Goal: Find specific page/section: Find specific page/section

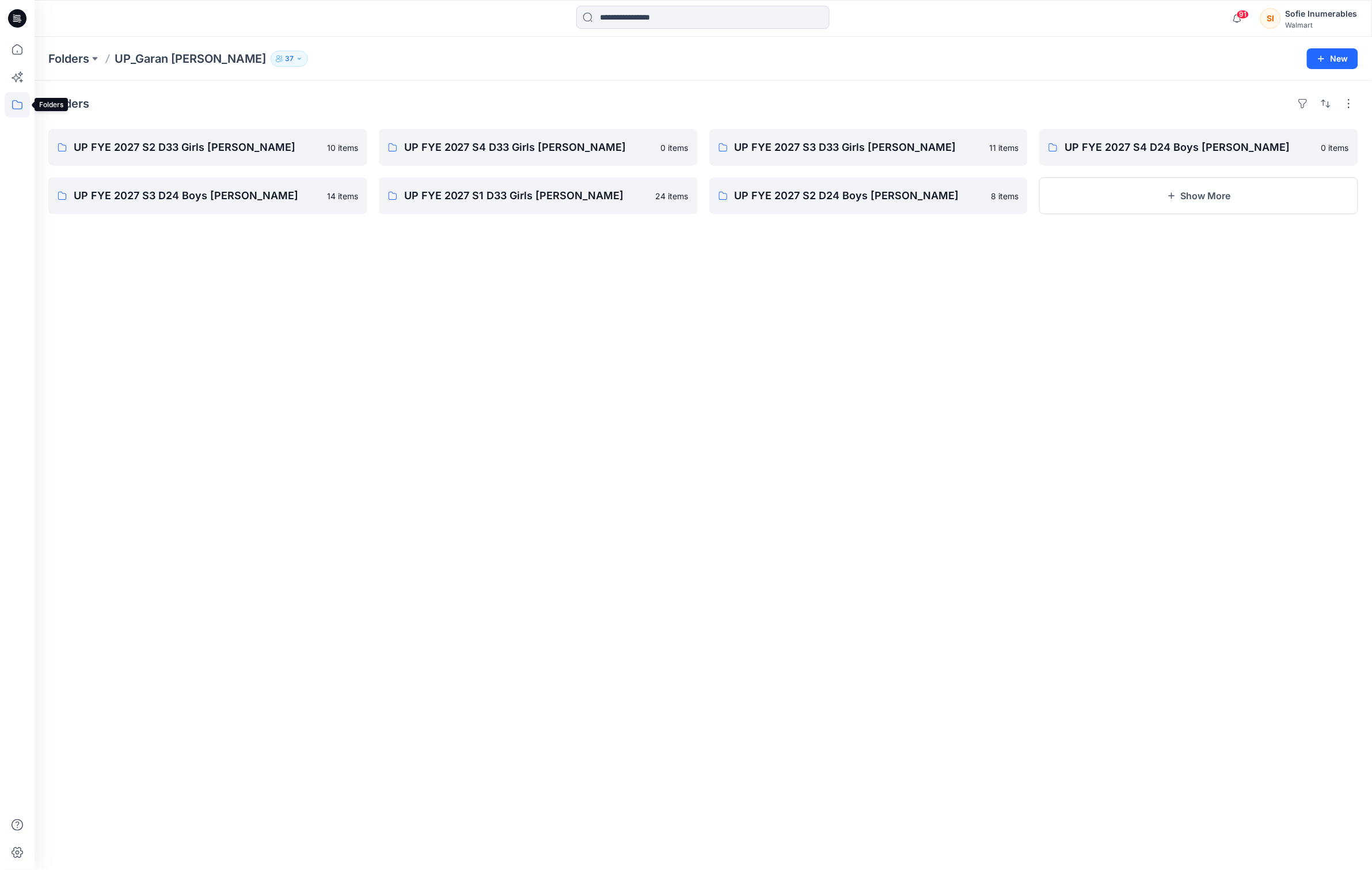
click at [17, 105] on icon at bounding box center [17, 105] width 25 height 25
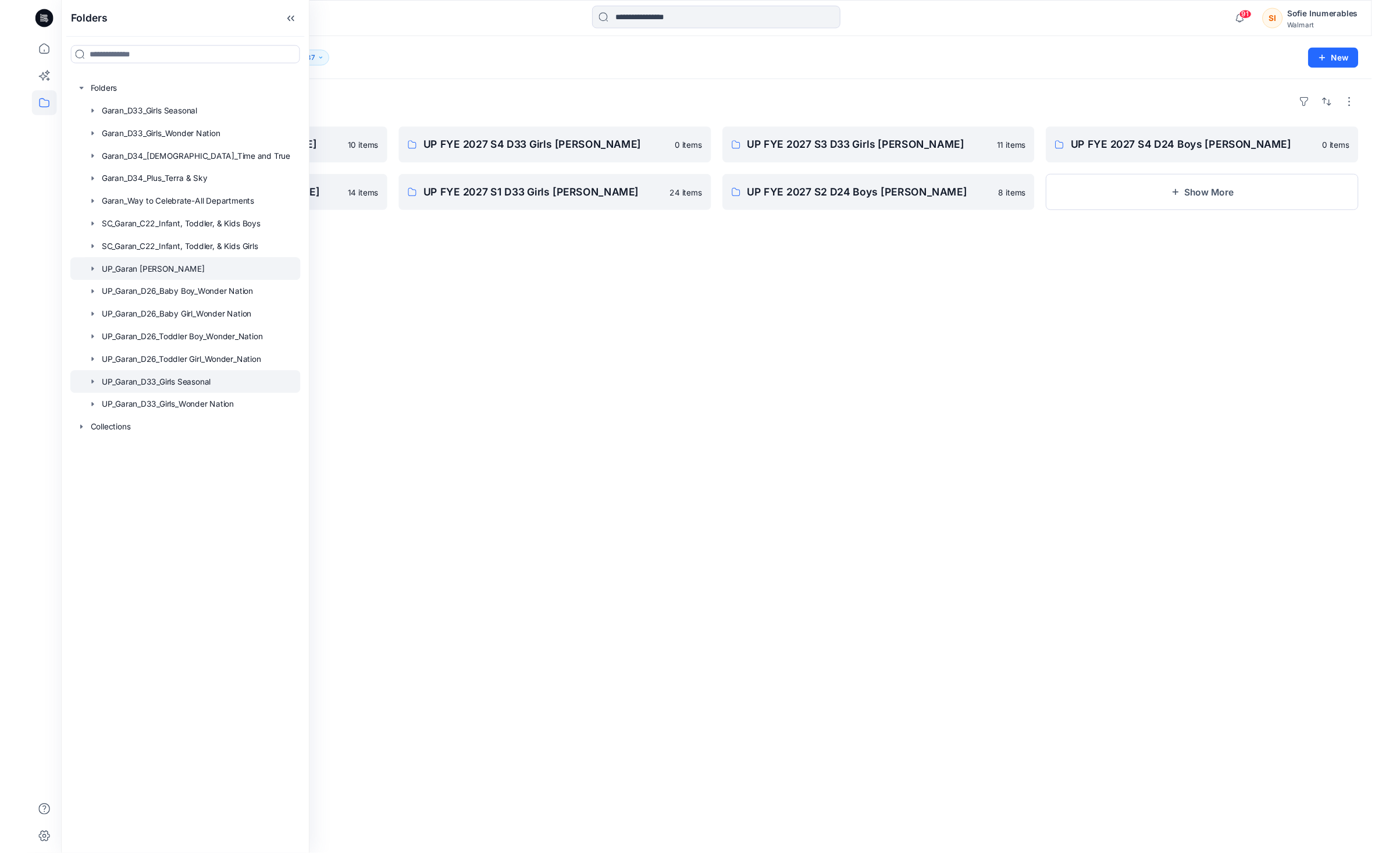
scroll to position [0, 20]
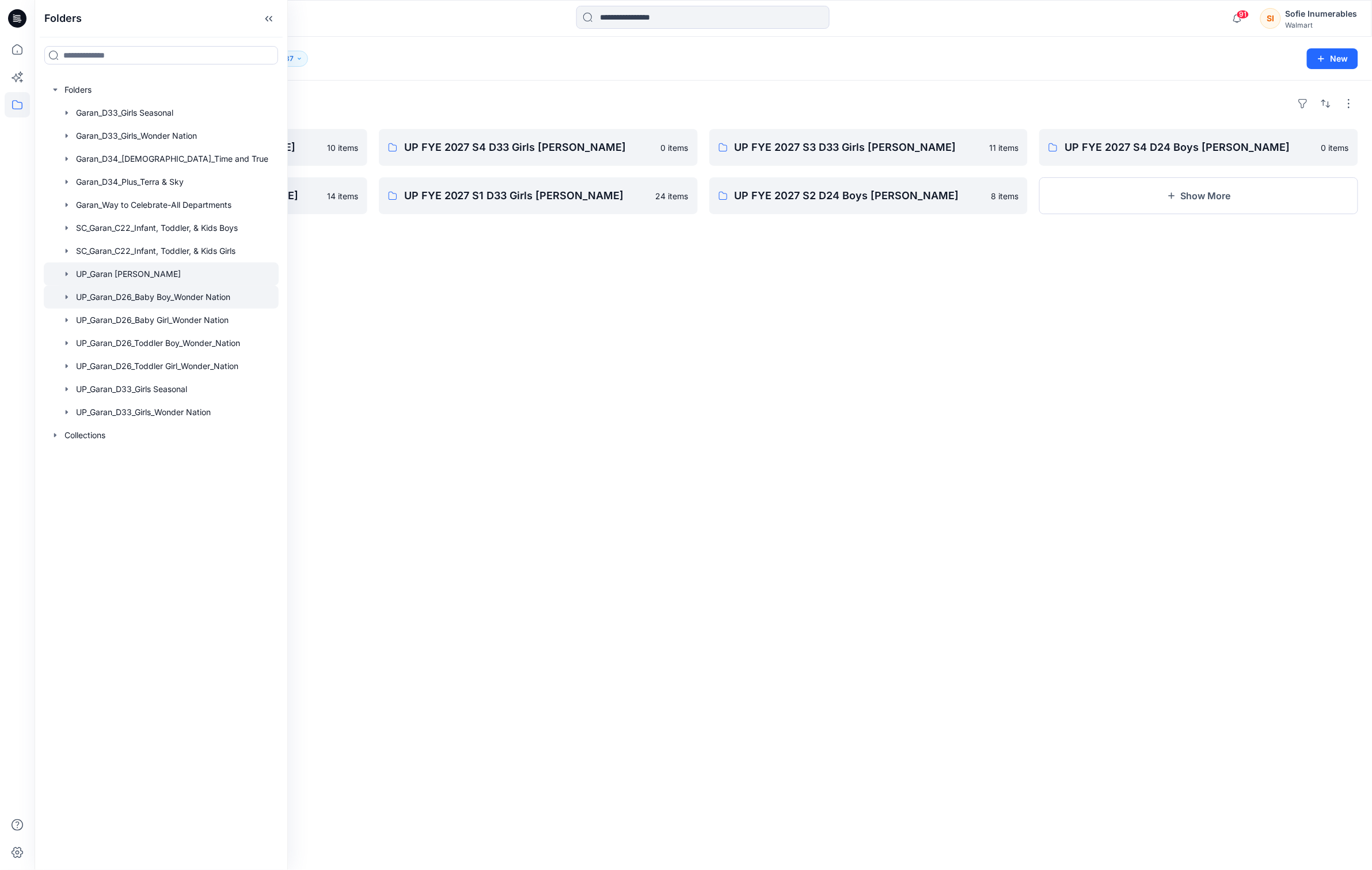
click at [62, 302] on icon "button" at bounding box center [66, 297] width 9 height 9
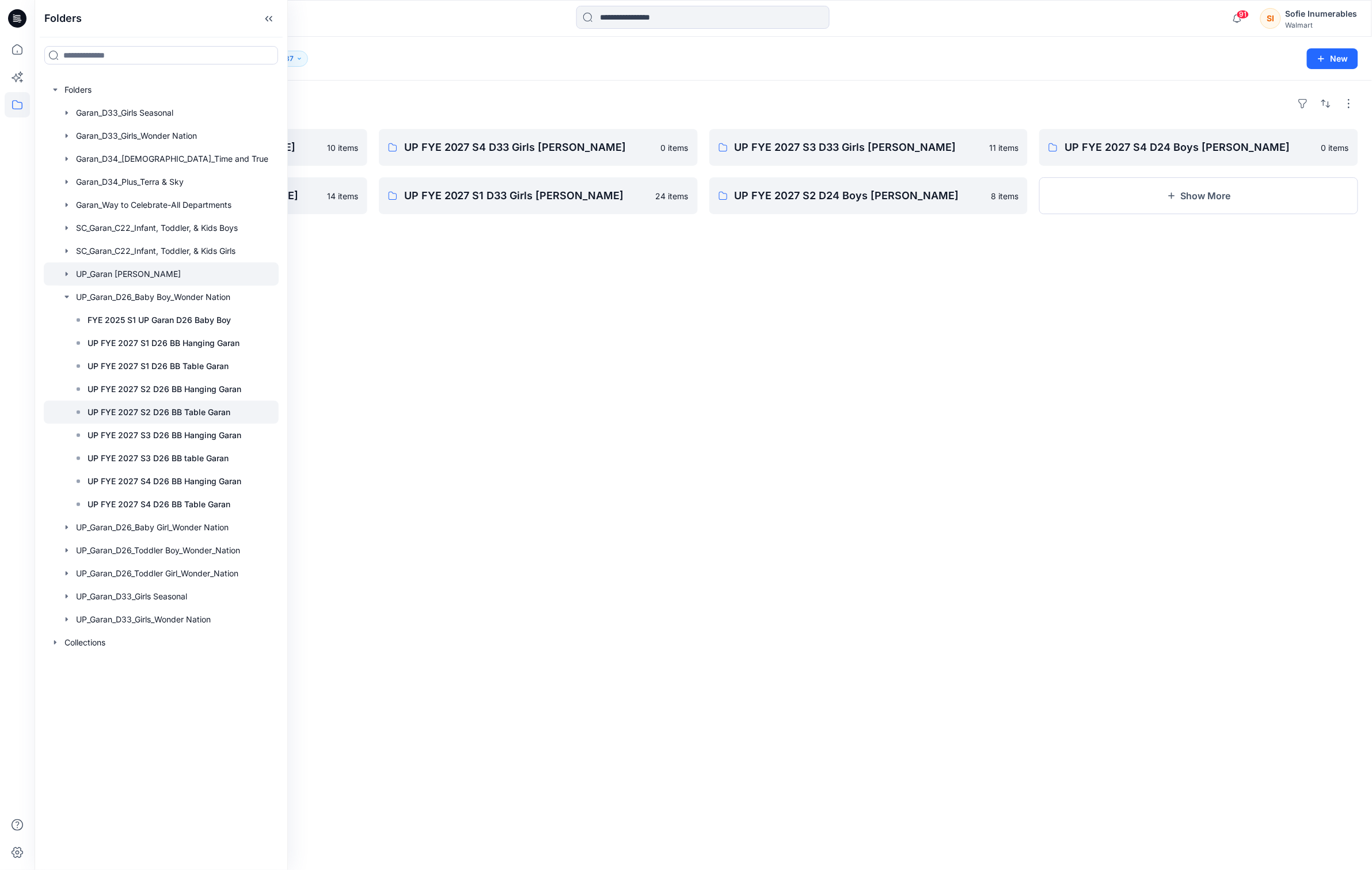
click at [77, 414] on rect at bounding box center [78, 412] width 3 height 3
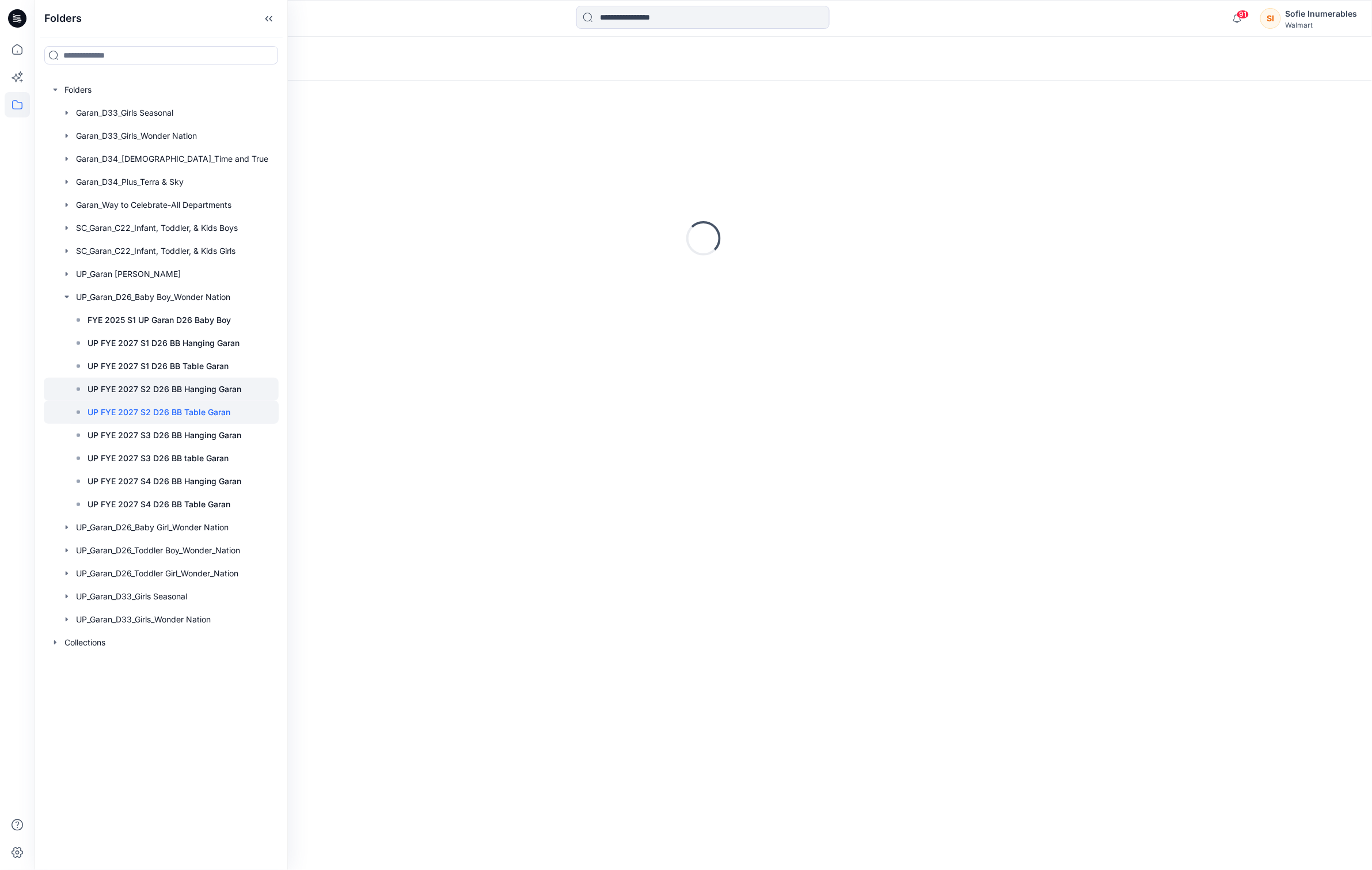
drag, startPoint x: 124, startPoint y: 440, endPoint x: 127, endPoint y: 430, distance: 10.4
click at [127, 432] on div "FYE 2025 S1 UP Garan D26 Baby Boy UP FYE 2027 S1 D26 BB Hanging Garan UP FYE 20…" at bounding box center [167, 412] width 223 height 207
click at [131, 396] on p "UP FYE 2027 S2 D26 BB Hanging Garan" at bounding box center [164, 389] width 153 height 14
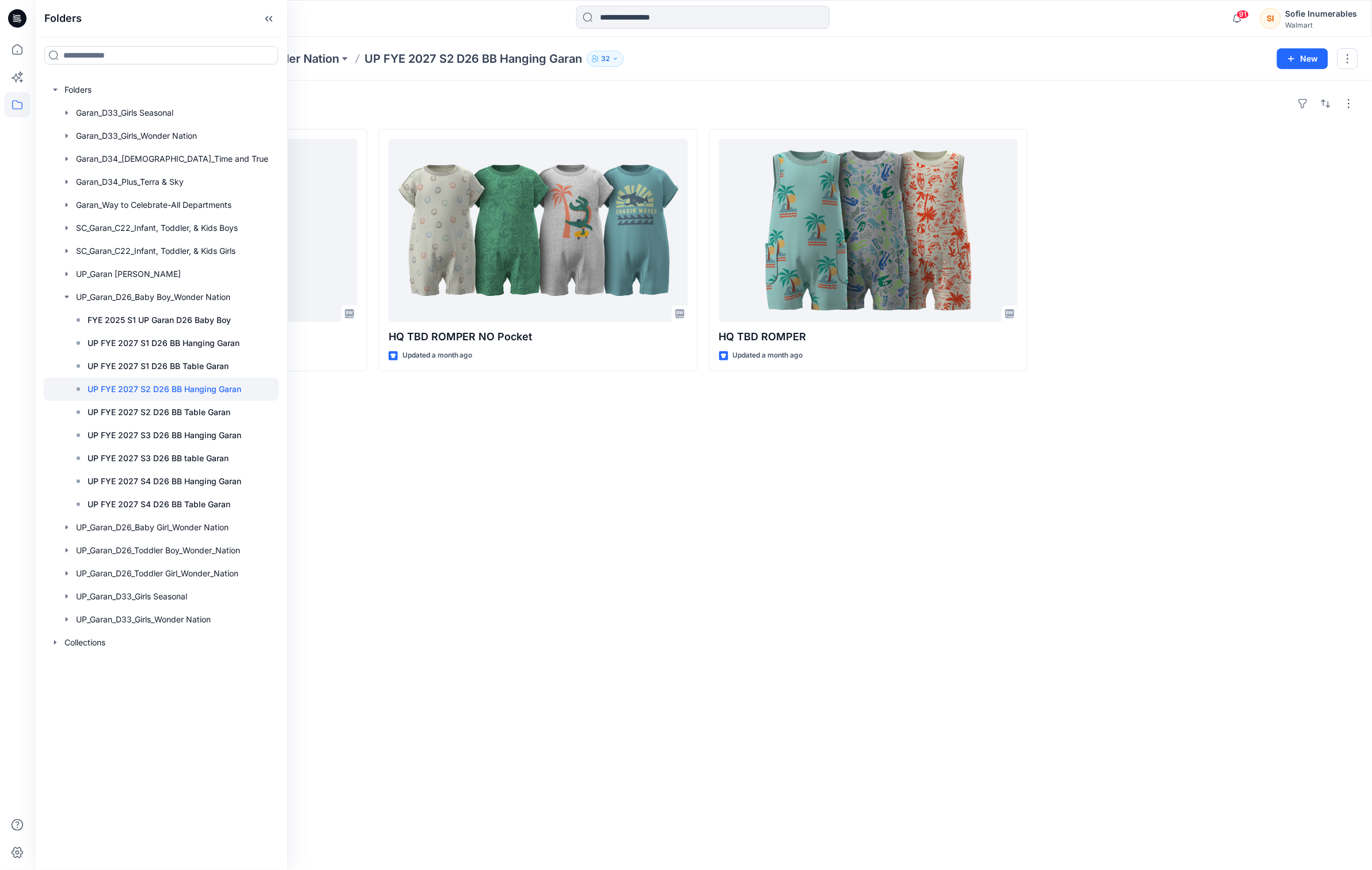
click at [474, 553] on div "Styles HQ TBD ROMPER WITH HALF BACK MOON Updated a month ago HQ TBD ROMPER NO P…" at bounding box center [703, 476] width 1337 height 790
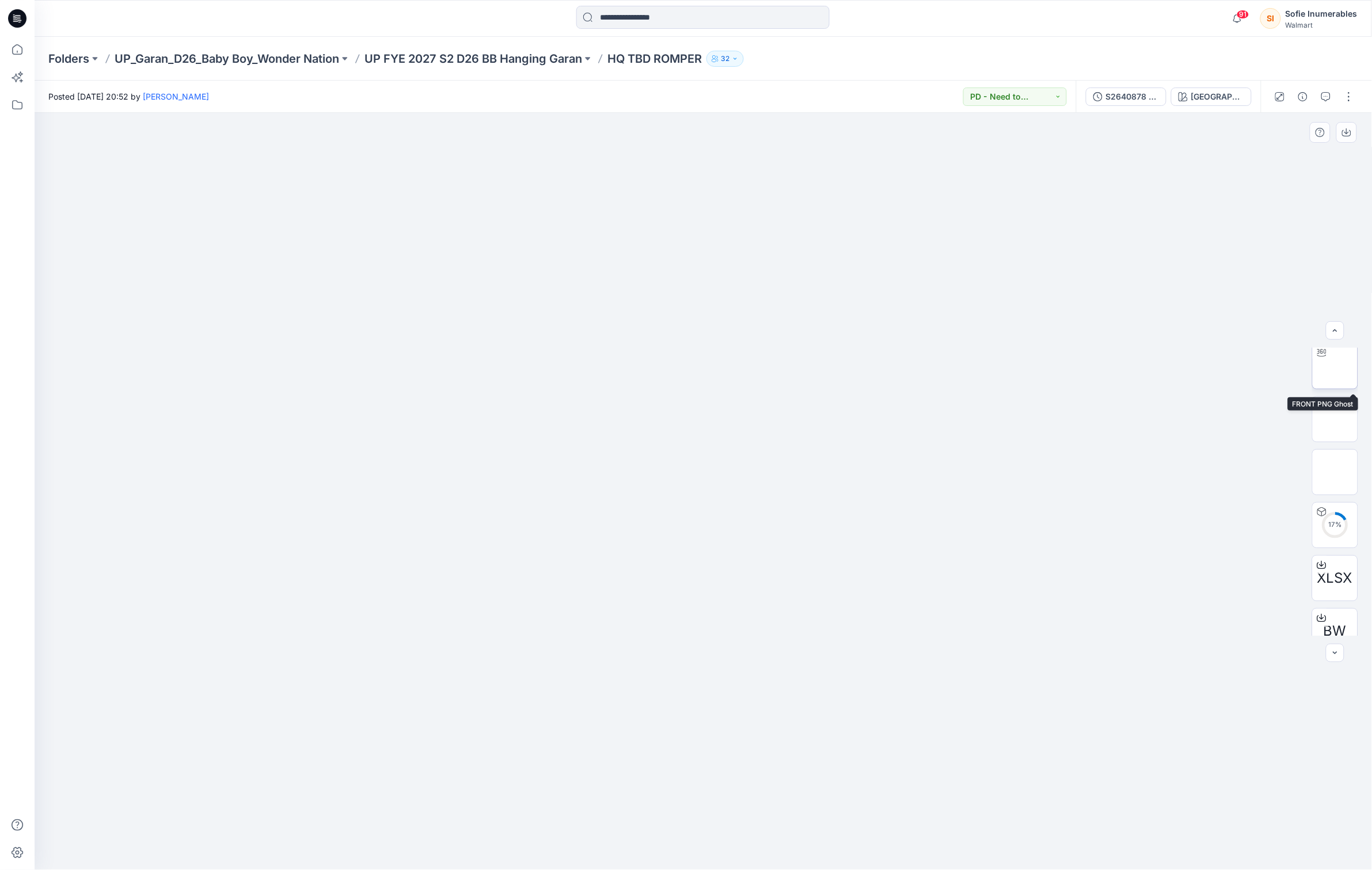
scroll to position [128, 0]
click at [1294, 96] on button "button" at bounding box center [1303, 96] width 18 height 18
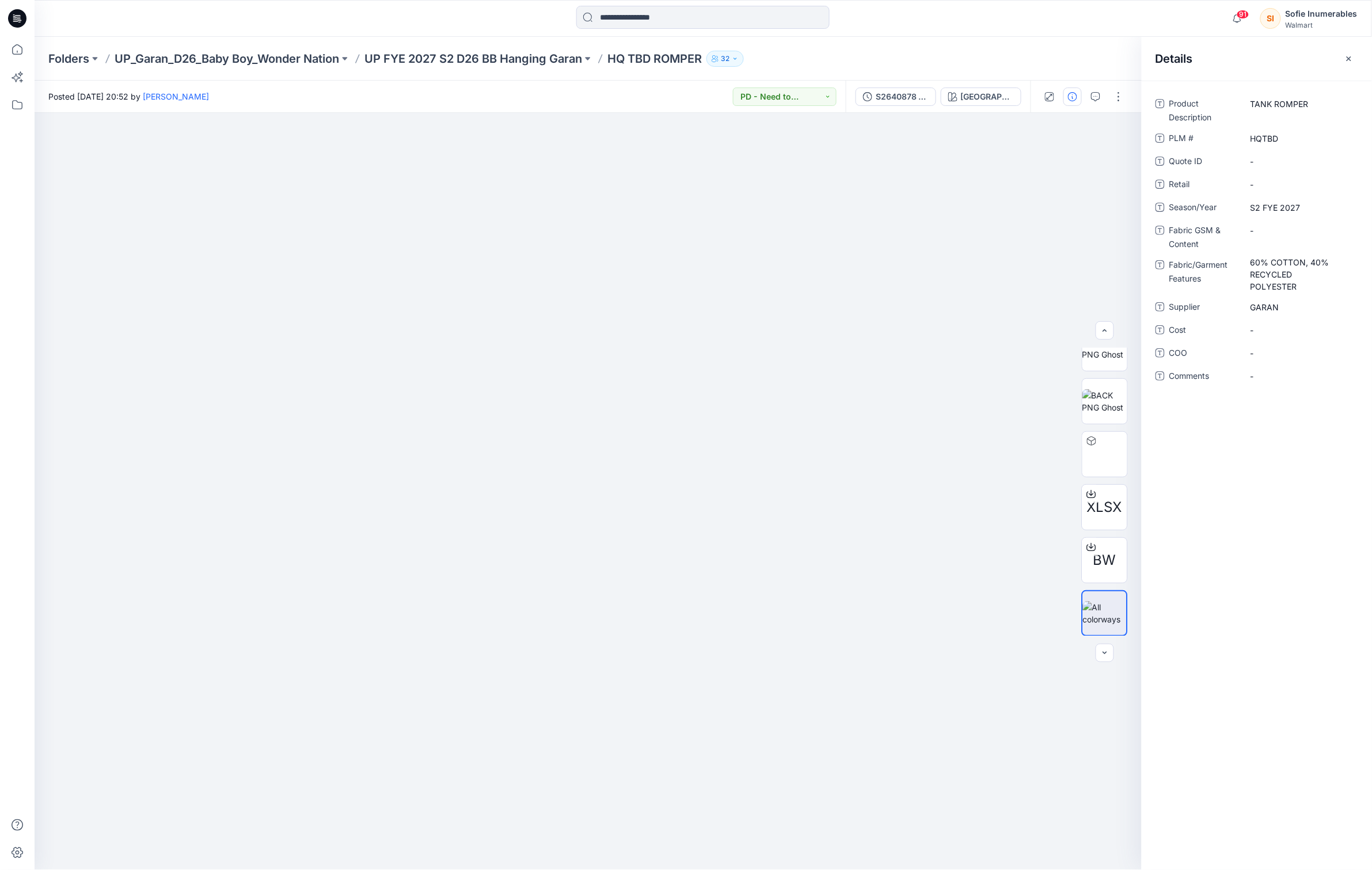
click at [1347, 62] on icon "button" at bounding box center [1348, 59] width 9 height 9
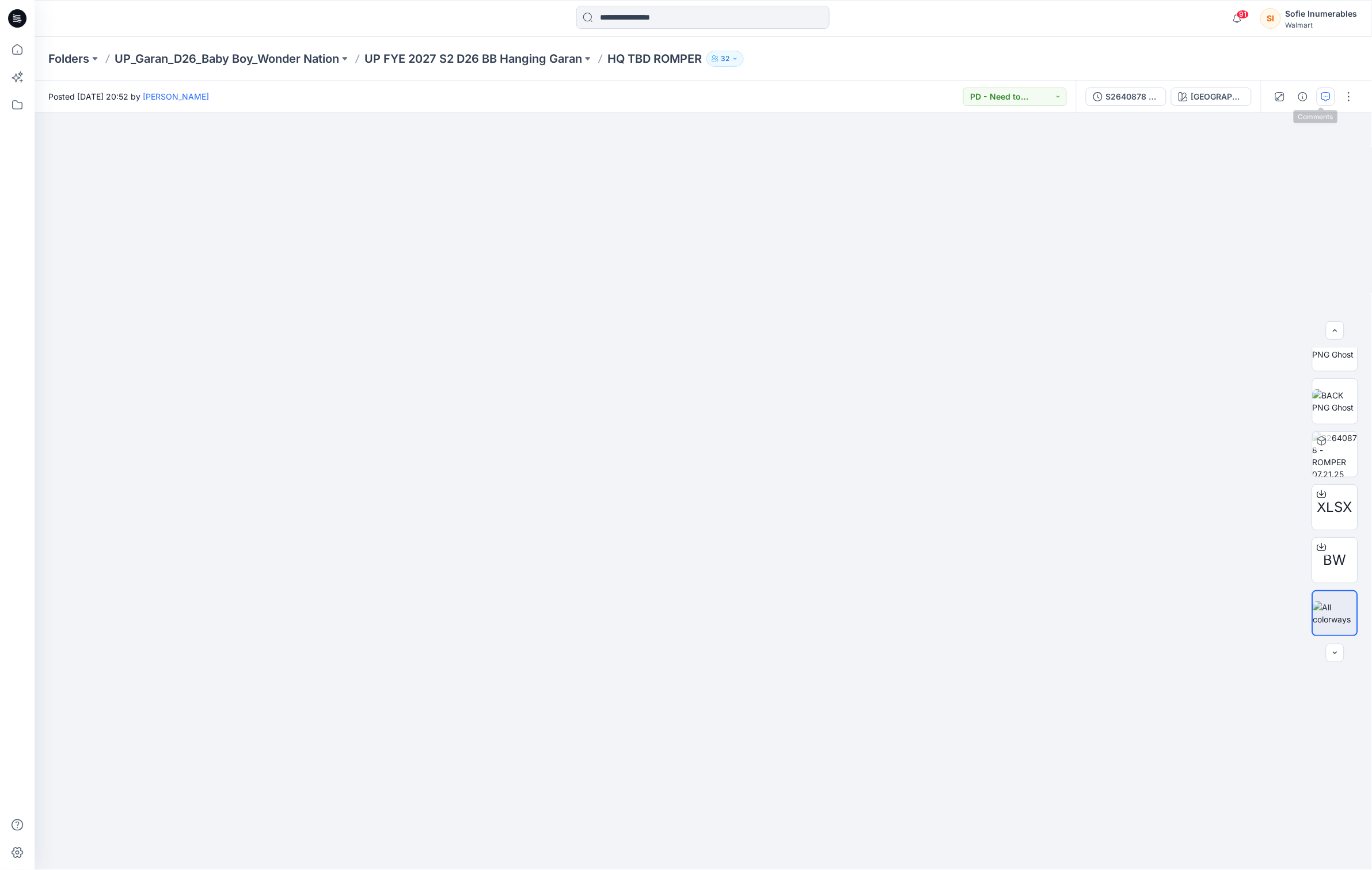
click at [1321, 93] on icon "button" at bounding box center [1325, 96] width 9 height 9
